Goal: Understand process/instructions: Learn how to perform a task or action

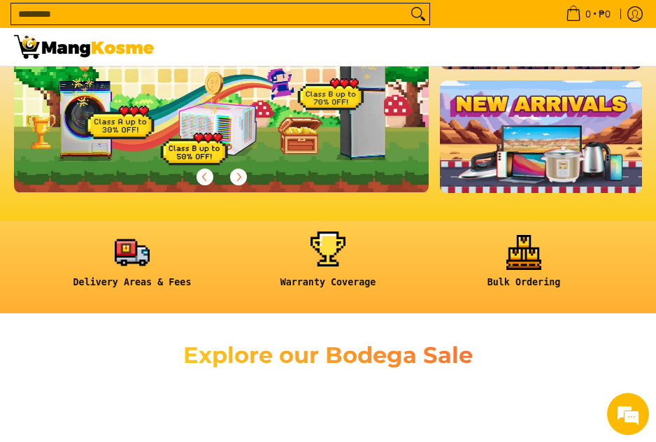
scroll to position [140, 0]
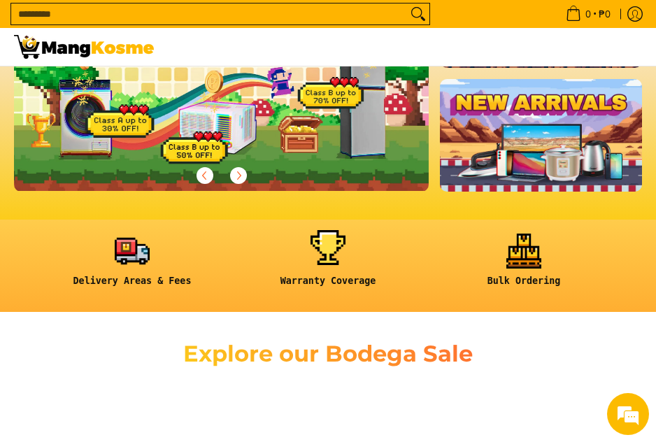
click at [350, 287] on link at bounding box center [328, 266] width 182 height 64
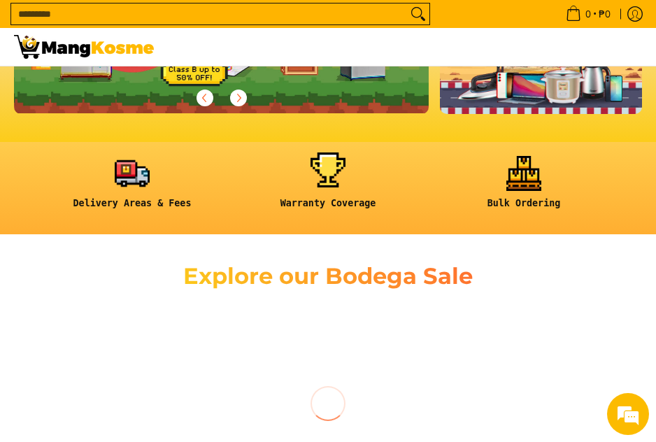
scroll to position [280, 0]
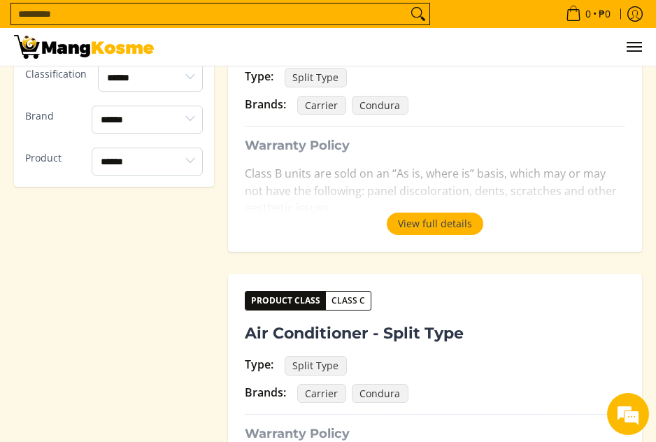
scroll to position [280, 0]
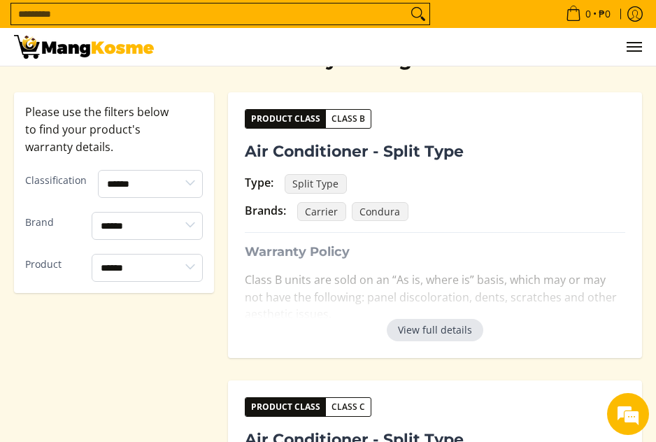
click at [446, 321] on button "View full details" at bounding box center [435, 330] width 97 height 22
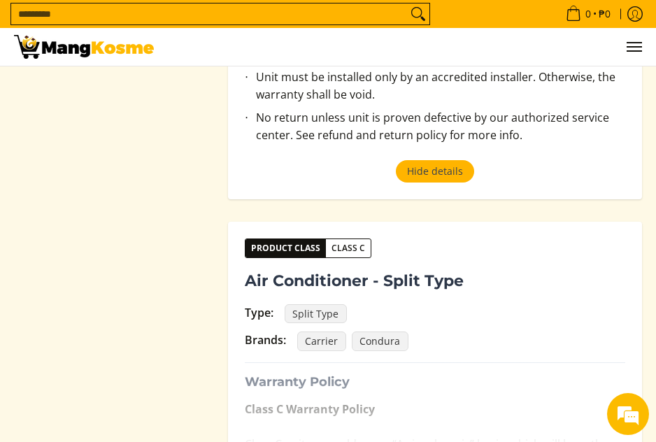
scroll to position [937, 0]
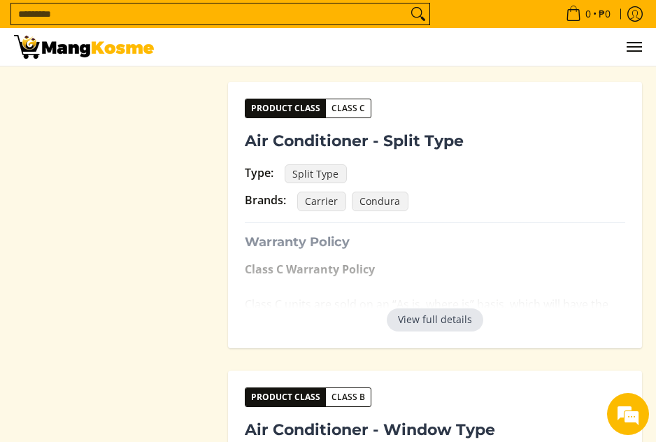
click at [439, 308] on button "View full details" at bounding box center [435, 319] width 97 height 22
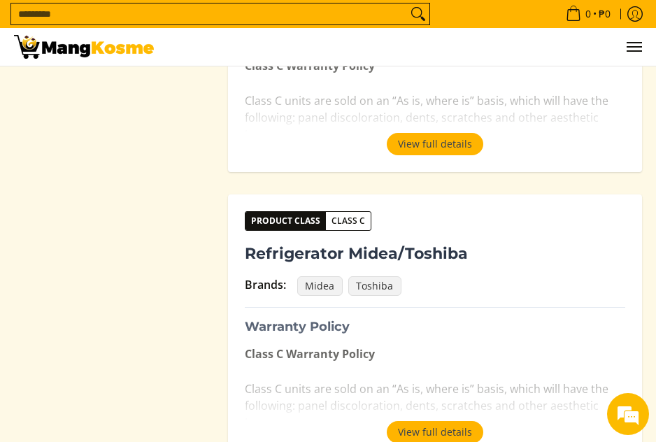
scroll to position [2406, 0]
